Goal: Task Accomplishment & Management: Manage account settings

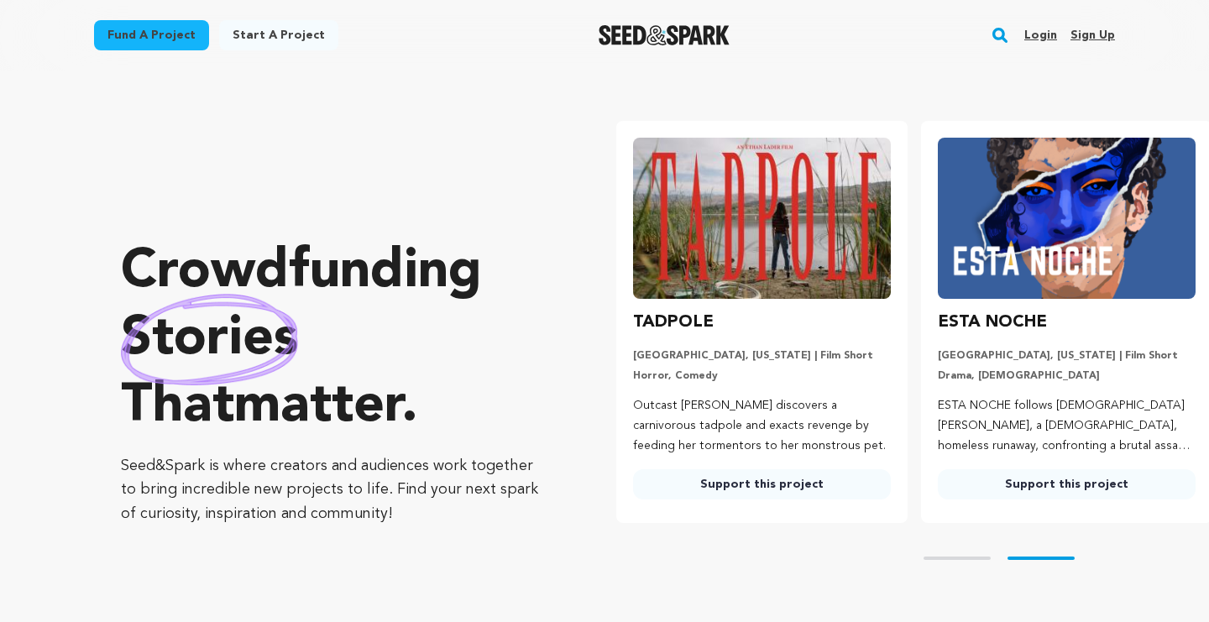
scroll to position [0, 318]
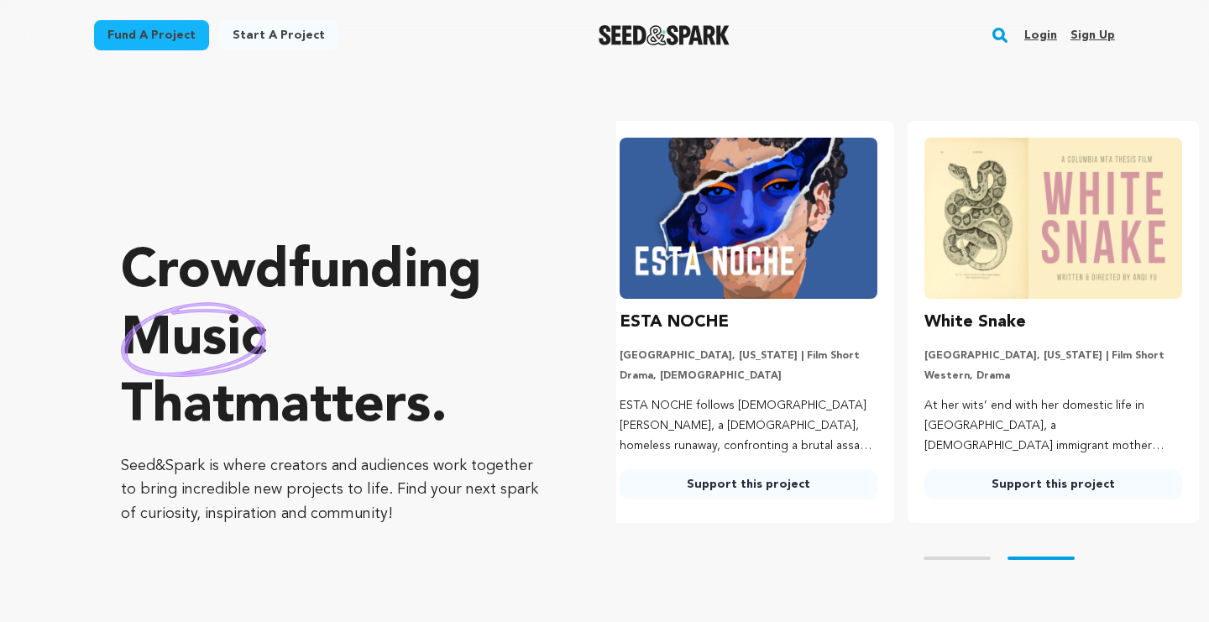
click at [1041, 36] on link "Login" at bounding box center [1041, 35] width 33 height 27
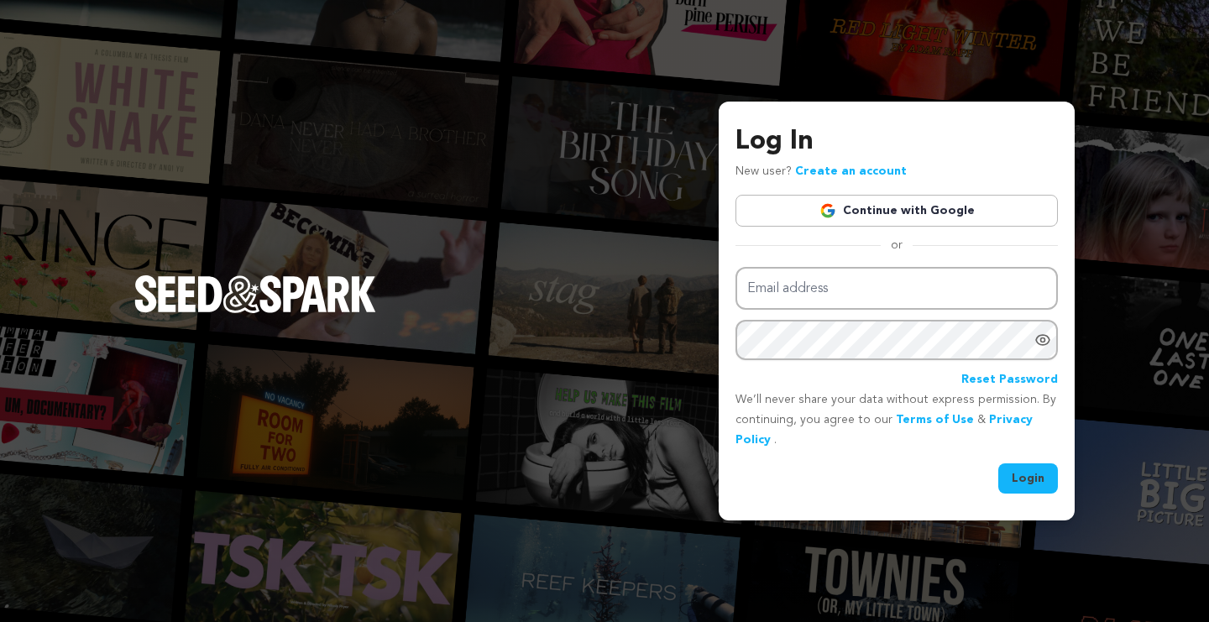
drag, startPoint x: 0, startPoint y: 0, endPoint x: 1057, endPoint y: 34, distance: 1057.2
click at [1044, 35] on div "Log In New user? Create an account Continue with Google or Email address Passwo…" at bounding box center [604, 311] width 1209 height 622
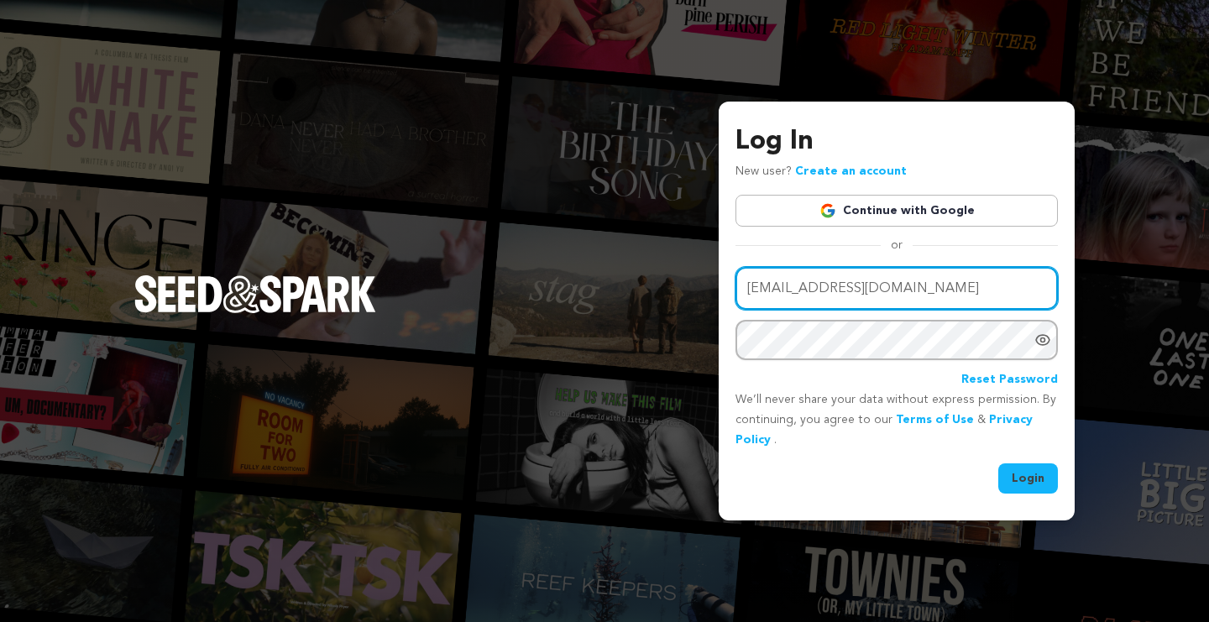
click at [866, 291] on input "yanelyc5675@gmaio.com" at bounding box center [897, 288] width 323 height 43
type input "yanelyc5675@gmail.com"
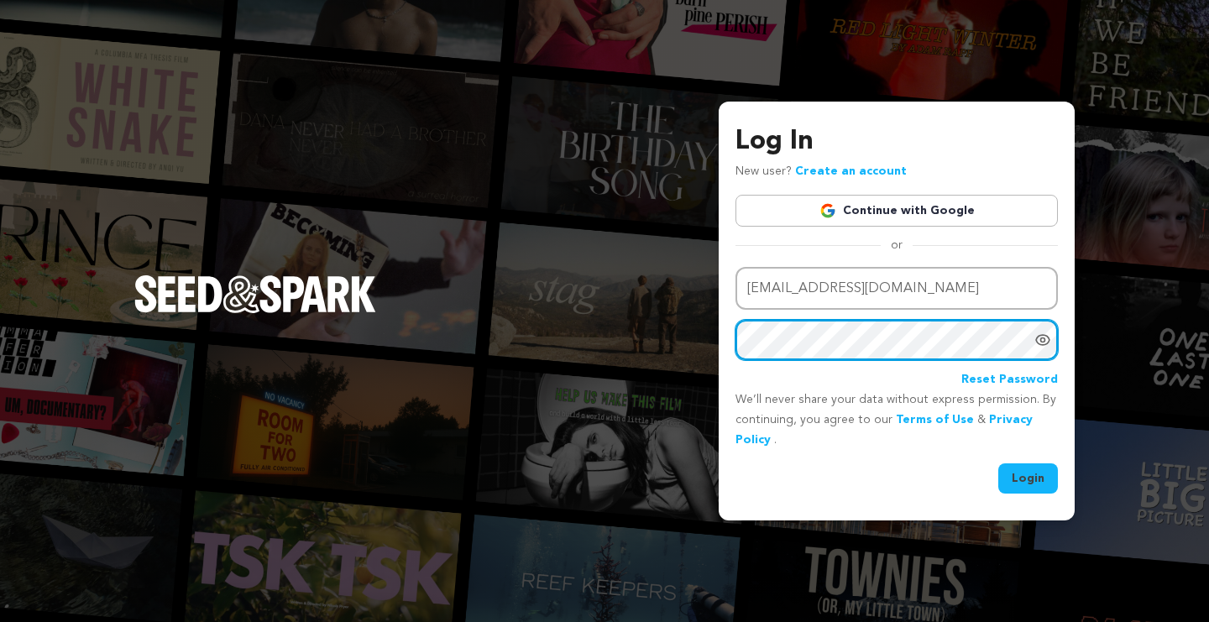
click at [1029, 477] on button "Login" at bounding box center [1029, 479] width 60 height 30
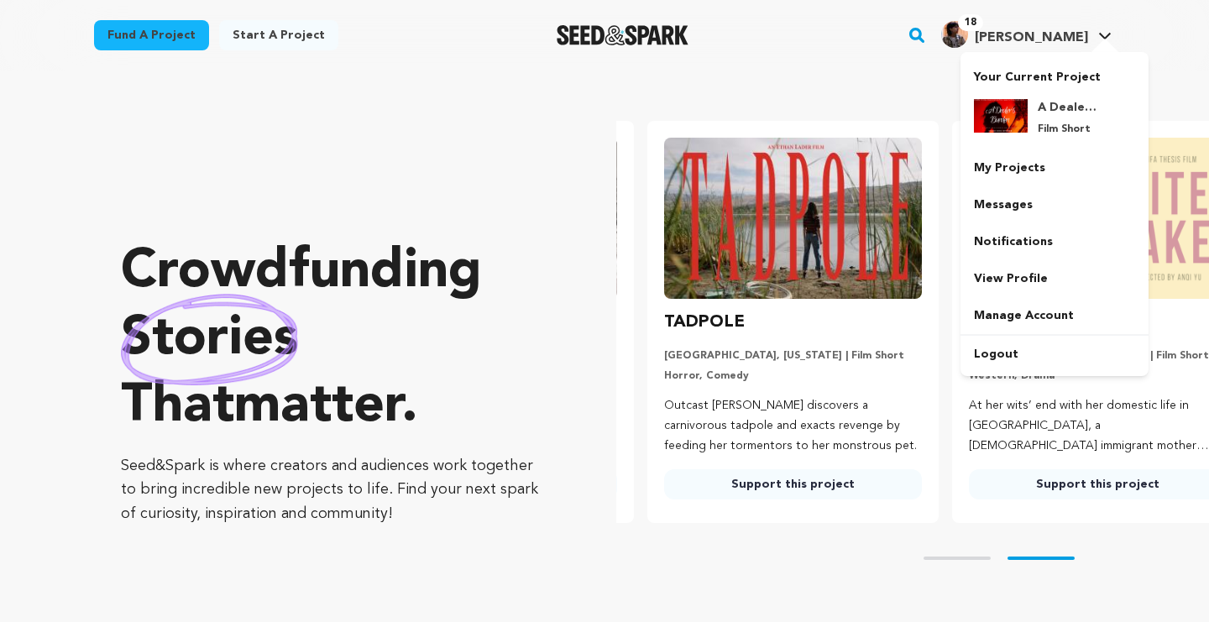
scroll to position [0, 318]
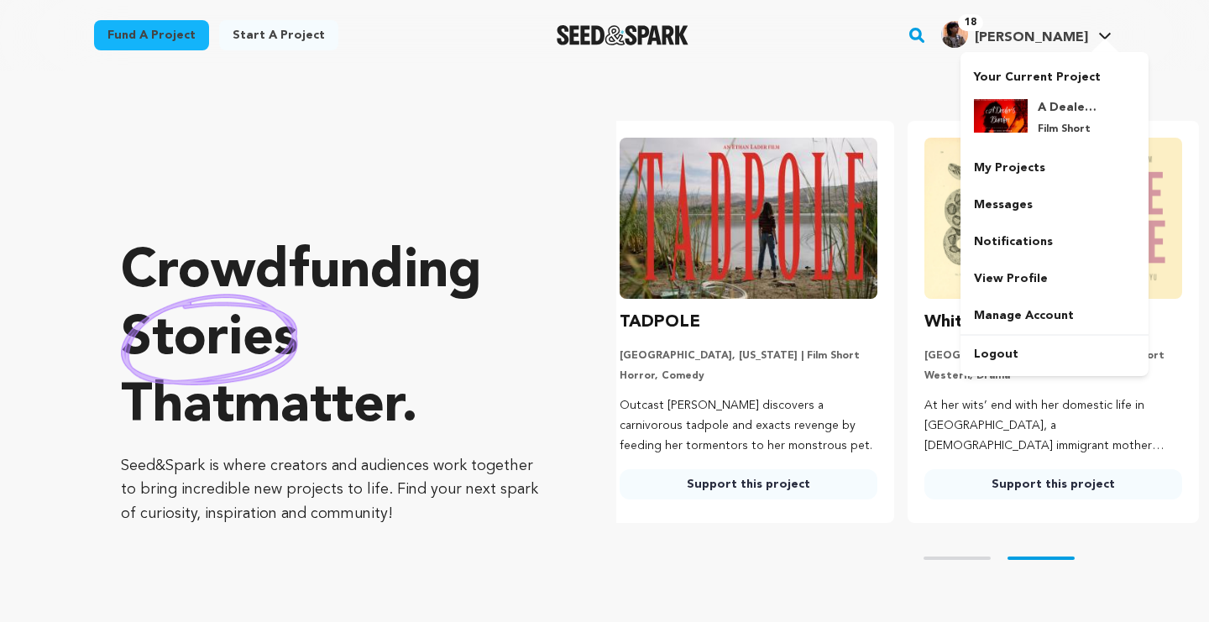
click at [984, 26] on span "18" at bounding box center [970, 22] width 25 height 17
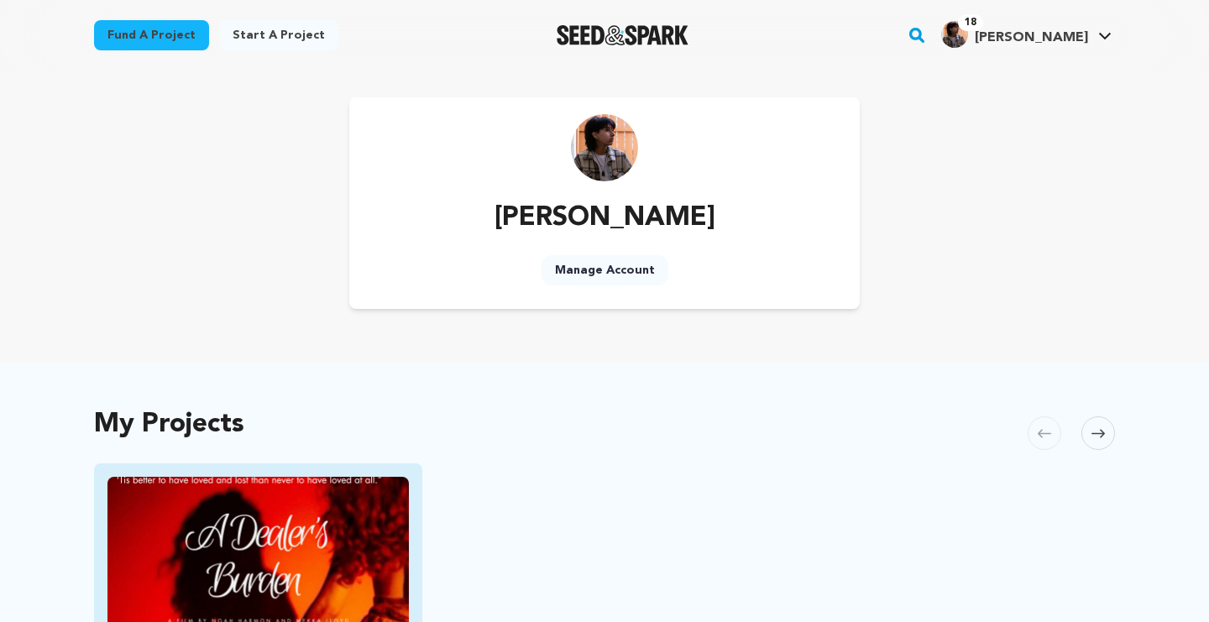
click at [333, 507] on img "Fund A Dealer&#039;s Burden" at bounding box center [259, 561] width 302 height 169
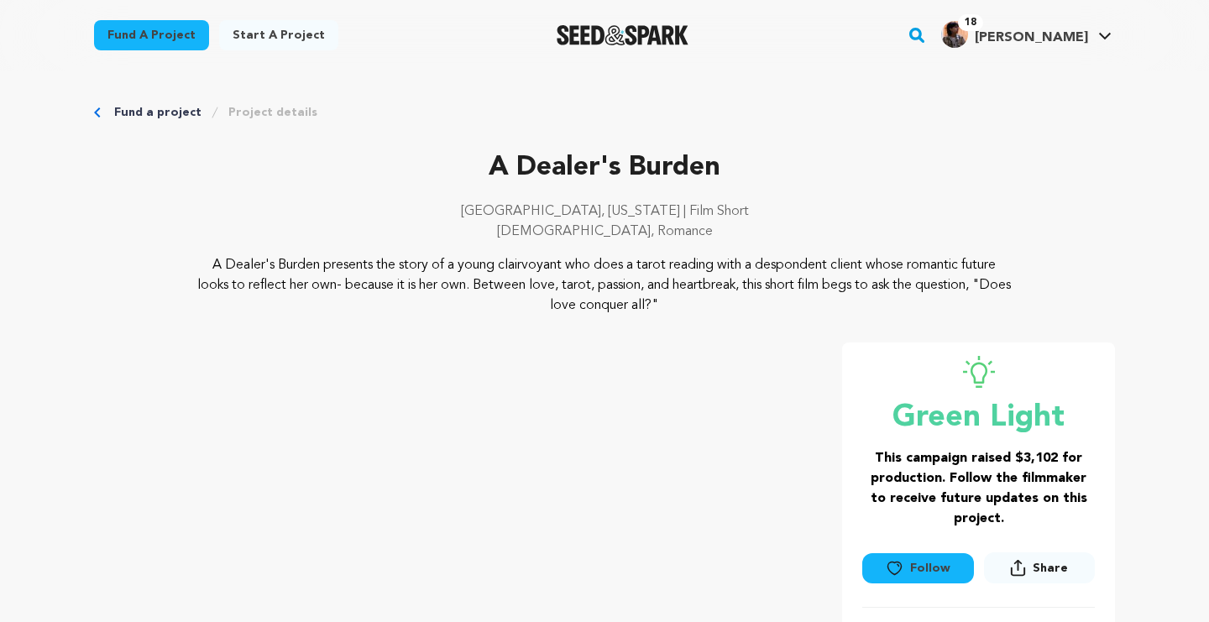
click at [99, 112] on icon "Breadcrumb" at bounding box center [97, 113] width 7 height 10
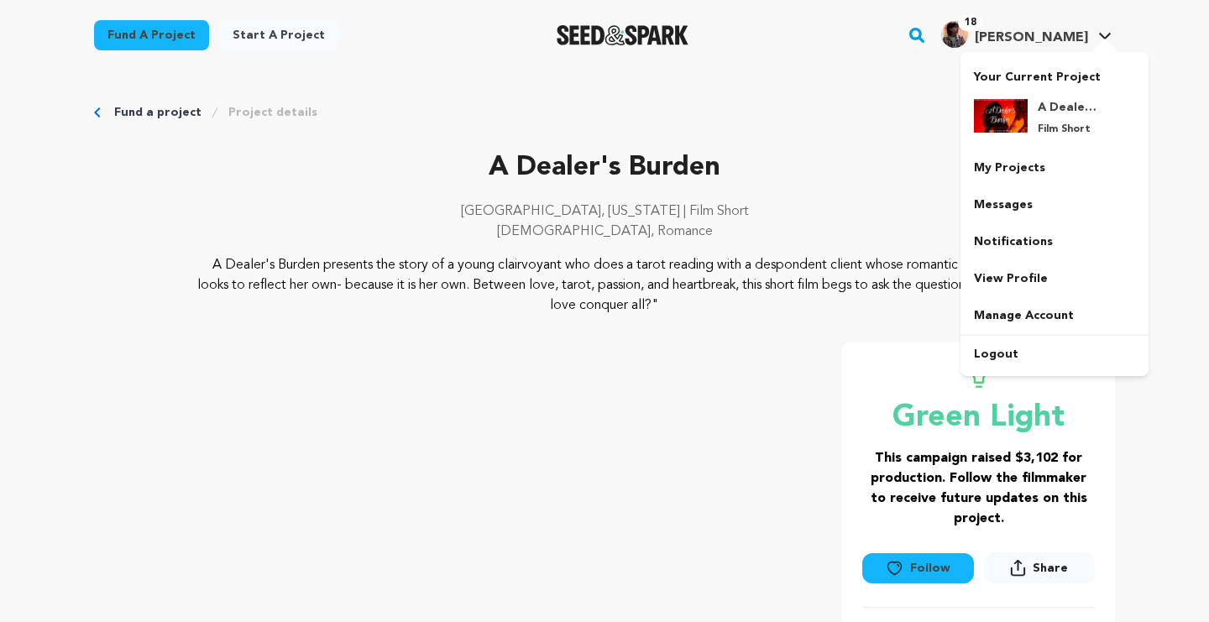
click at [984, 27] on span "18" at bounding box center [970, 22] width 25 height 17
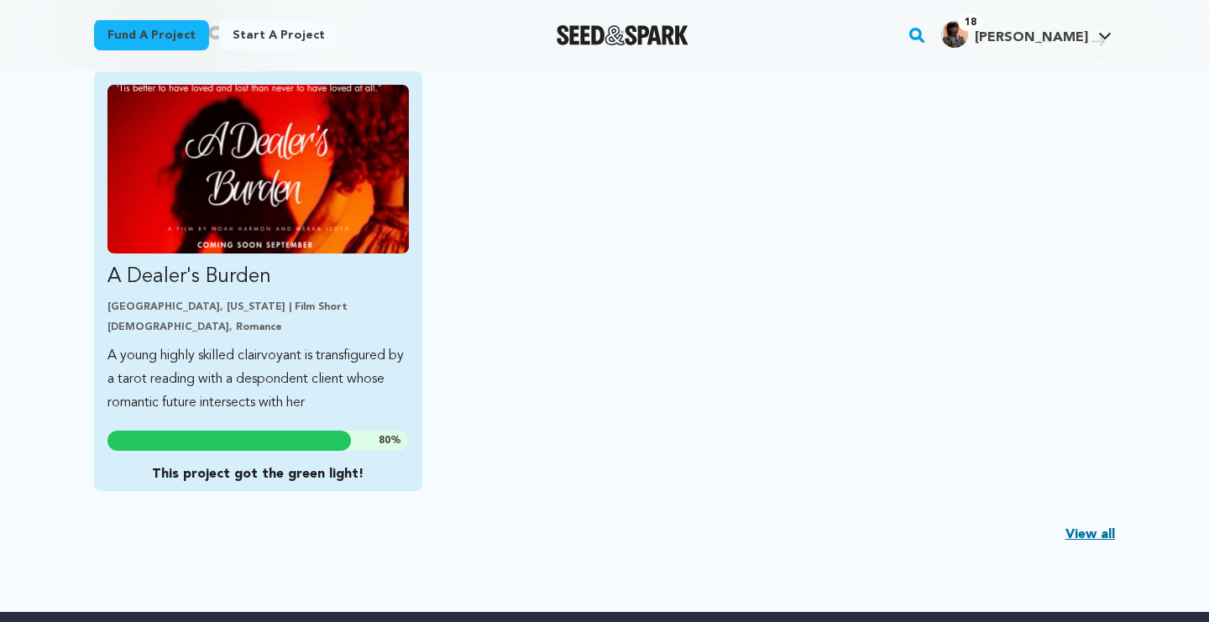
scroll to position [393, 0]
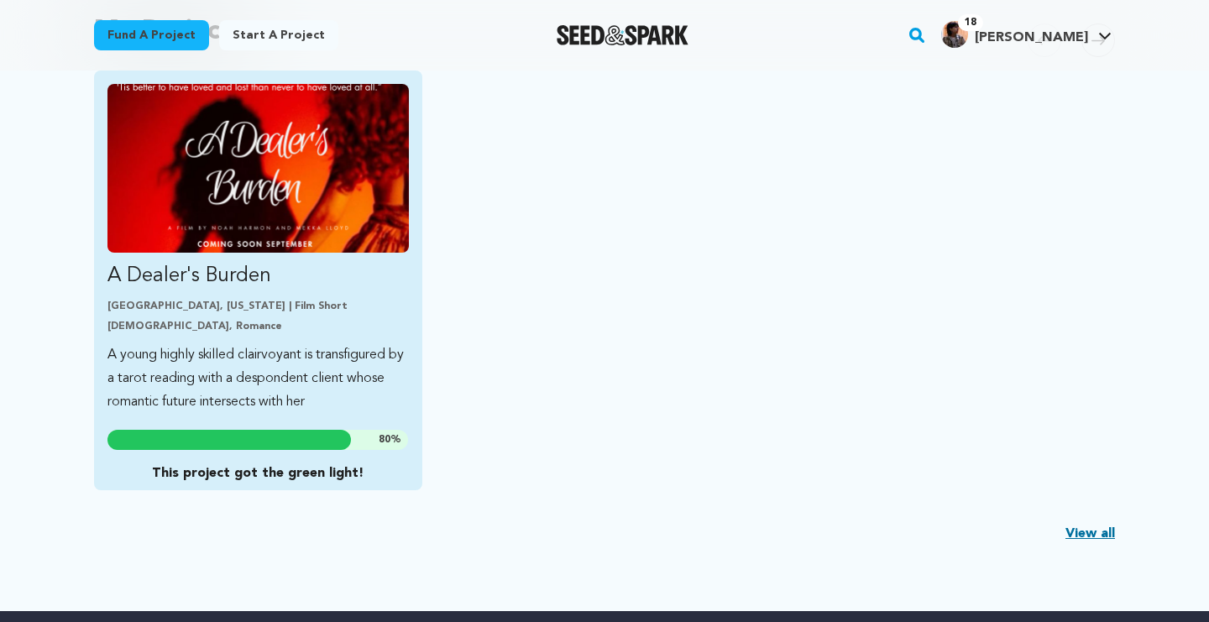
click at [328, 340] on link "A Dealer's Burden [GEOGRAPHIC_DATA], [US_STATE] | Film Short [DEMOGRAPHIC_DATA]…" at bounding box center [259, 249] width 302 height 330
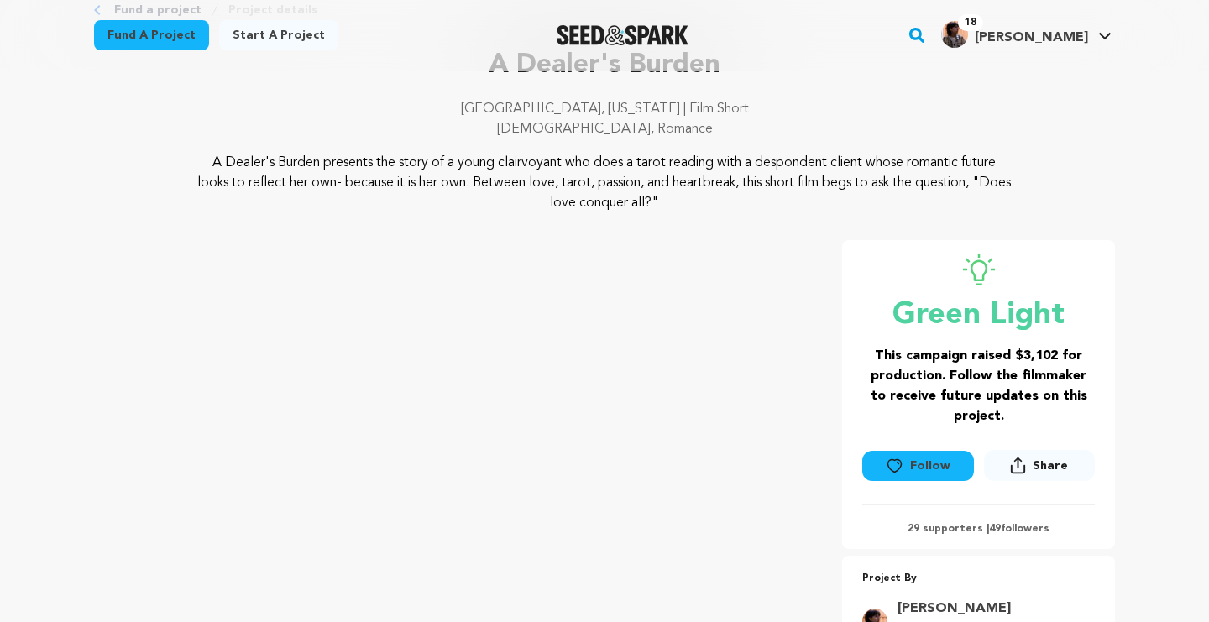
scroll to position [105, 0]
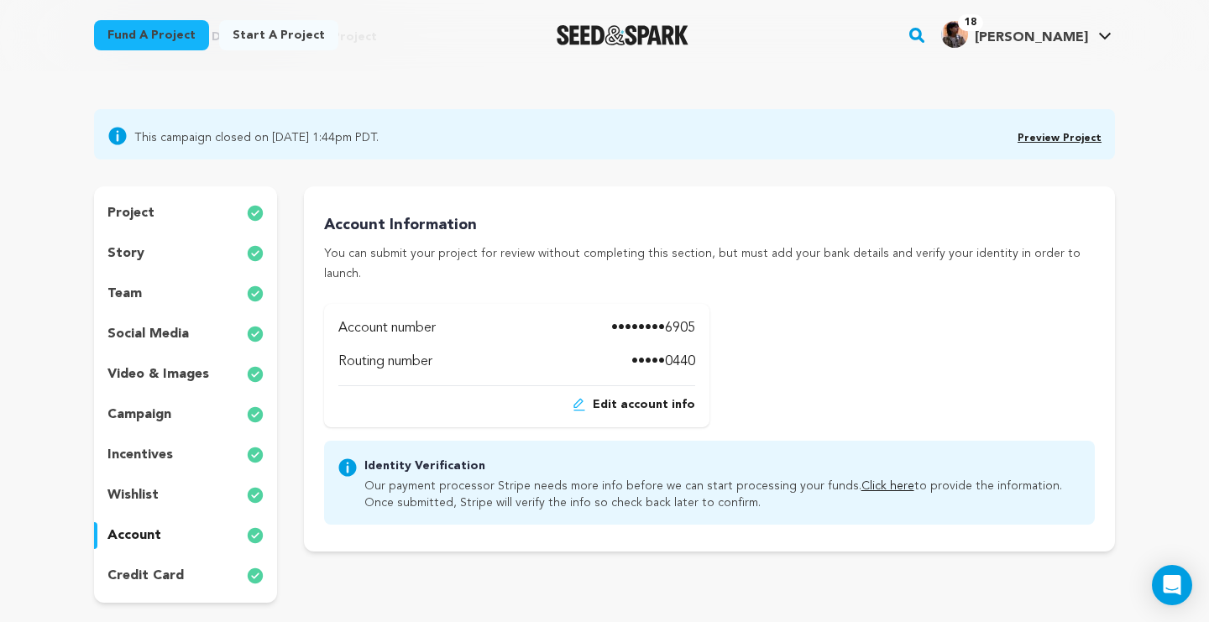
scroll to position [106, 0]
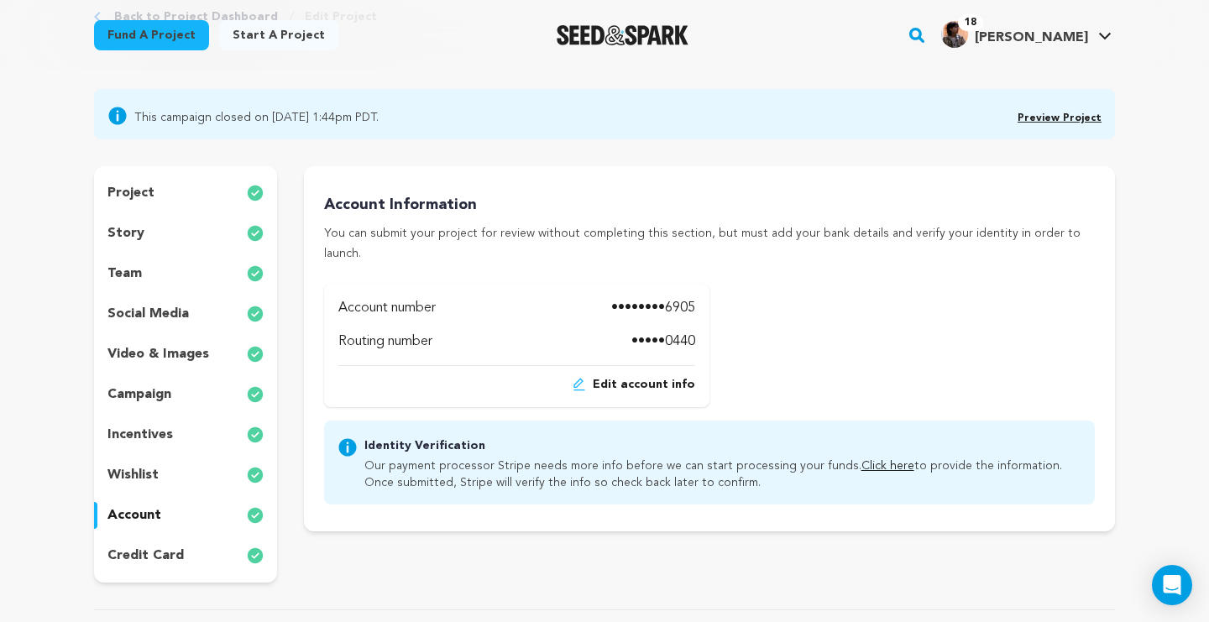
click at [627, 376] on span "Edit account info" at bounding box center [644, 384] width 102 height 17
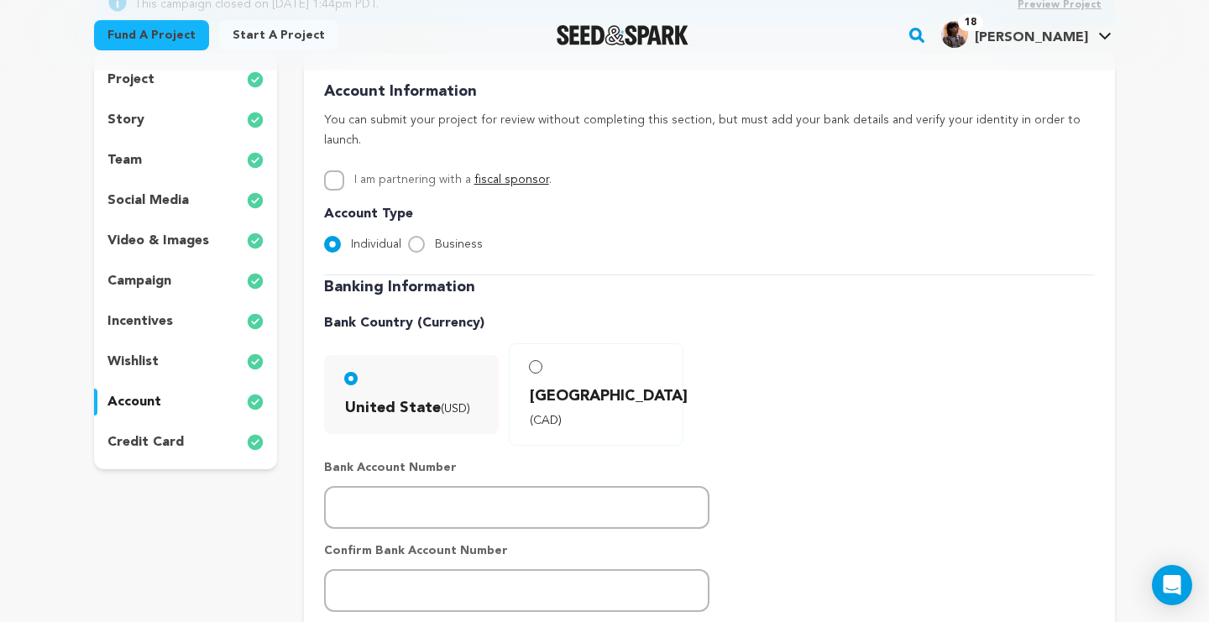
scroll to position [218, 0]
click at [148, 158] on div "team" at bounding box center [185, 162] width 183 height 27
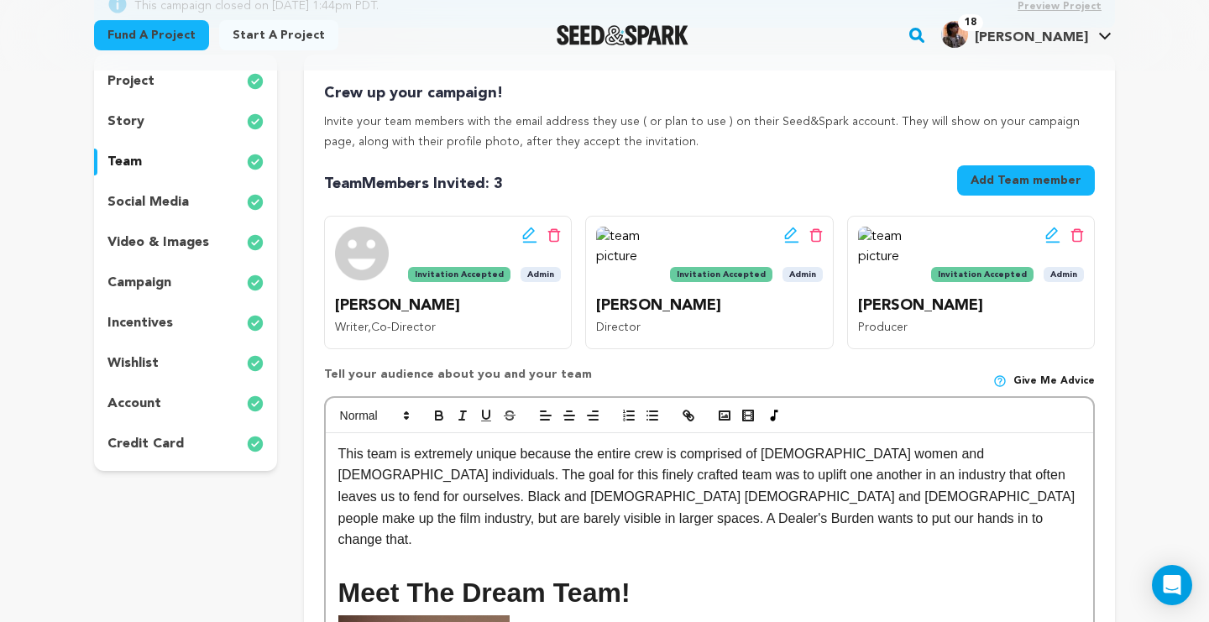
click at [527, 232] on icon at bounding box center [529, 235] width 15 height 17
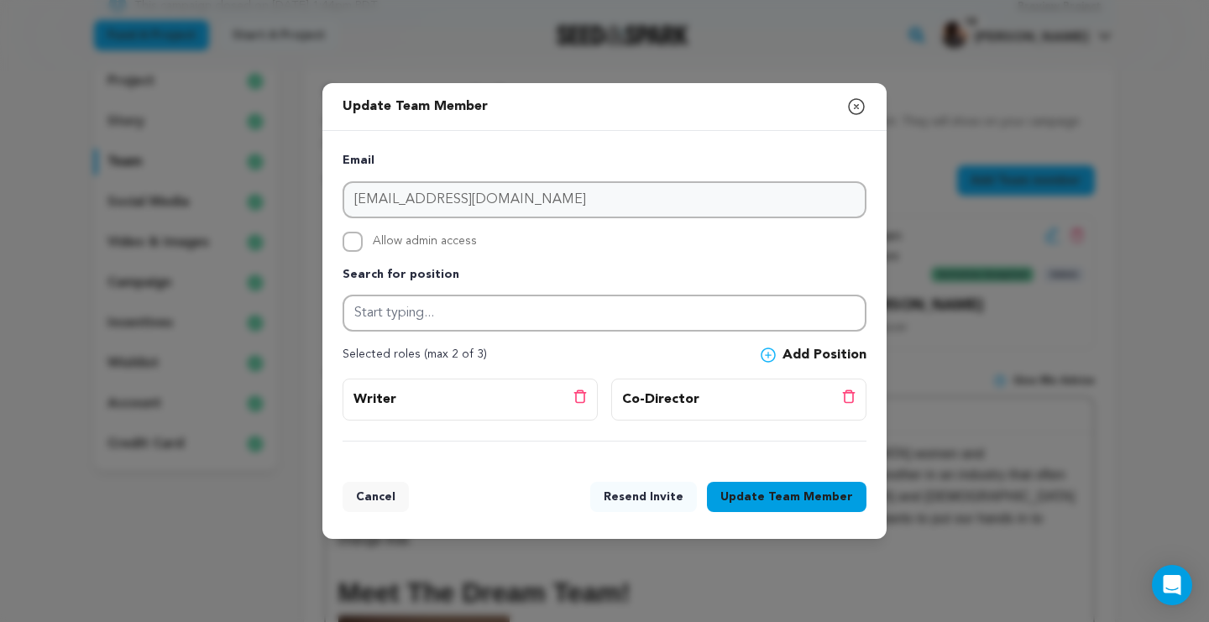
click at [354, 239] on input "Allow admin access" at bounding box center [353, 242] width 20 height 20
checkbox input "true"
click at [811, 496] on span "Team Member" at bounding box center [811, 497] width 85 height 17
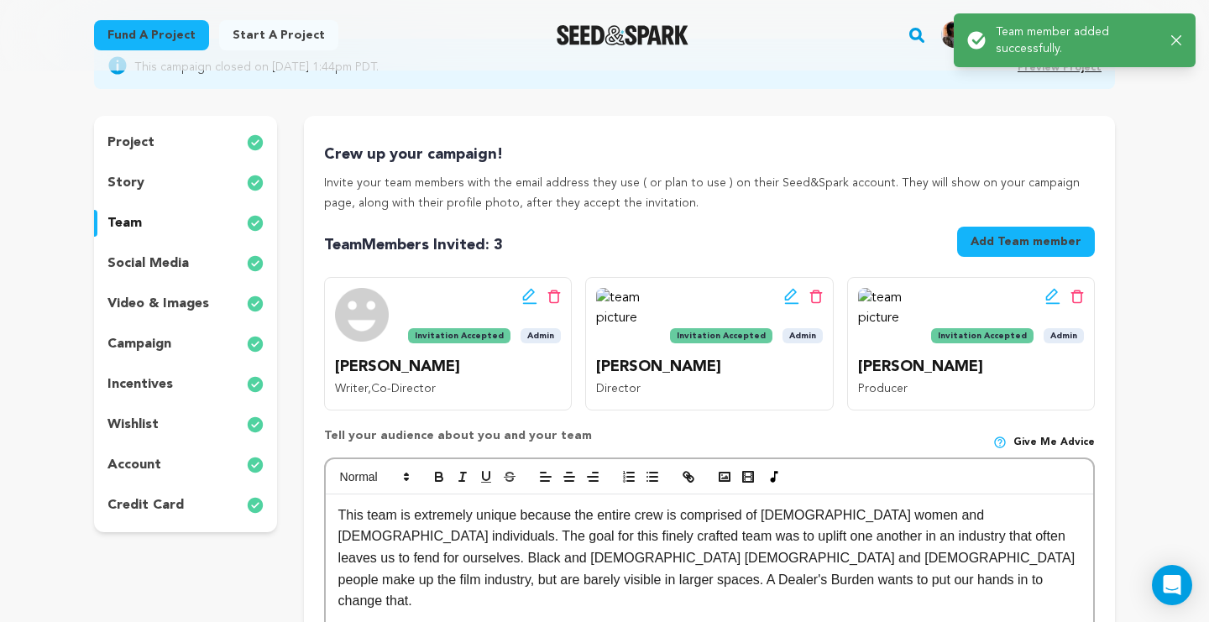
scroll to position [161, 0]
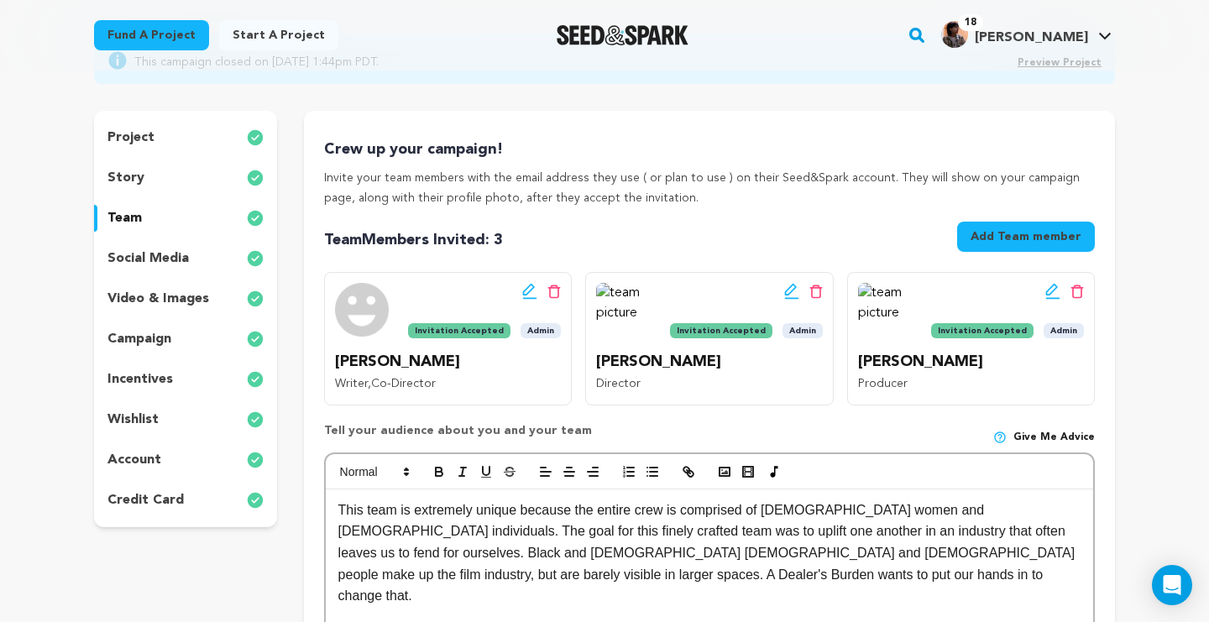
click at [789, 286] on icon at bounding box center [791, 291] width 15 height 17
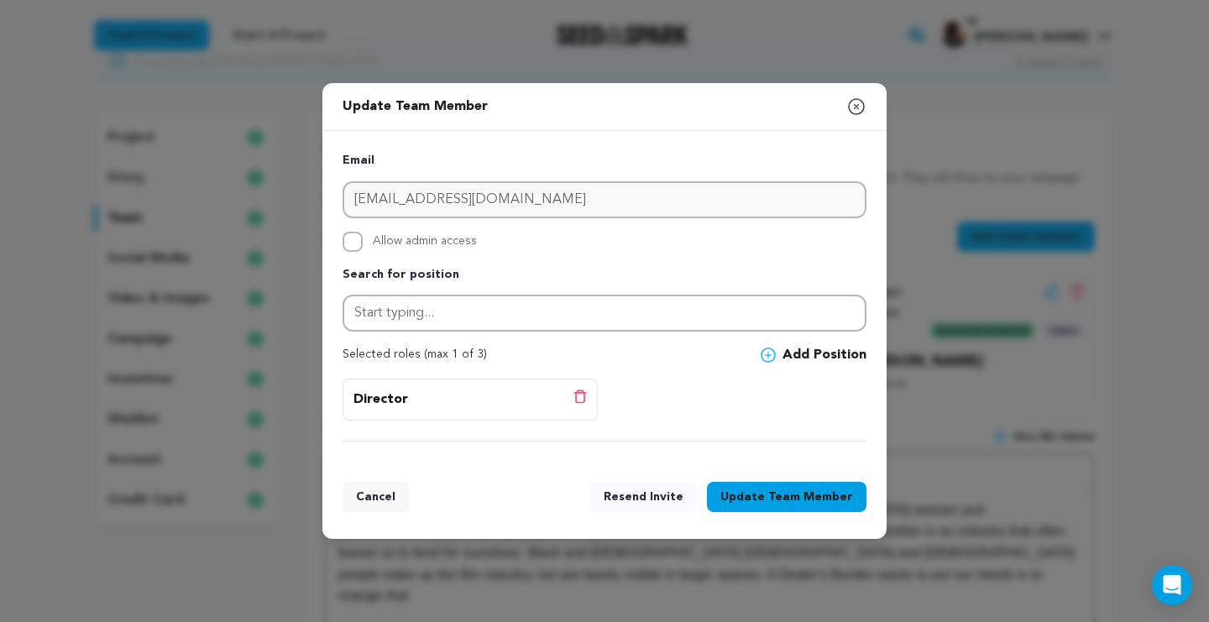
click at [859, 104] on icon "button" at bounding box center [857, 107] width 20 height 20
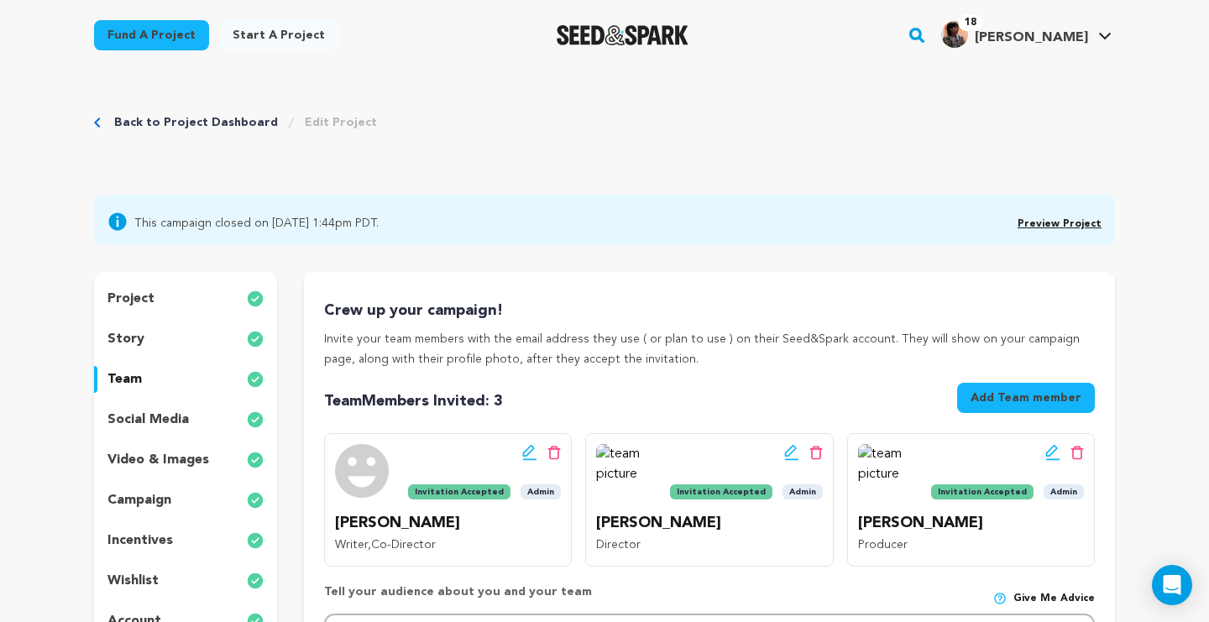
scroll to position [0, 0]
